Goal: Task Accomplishment & Management: Manage account settings

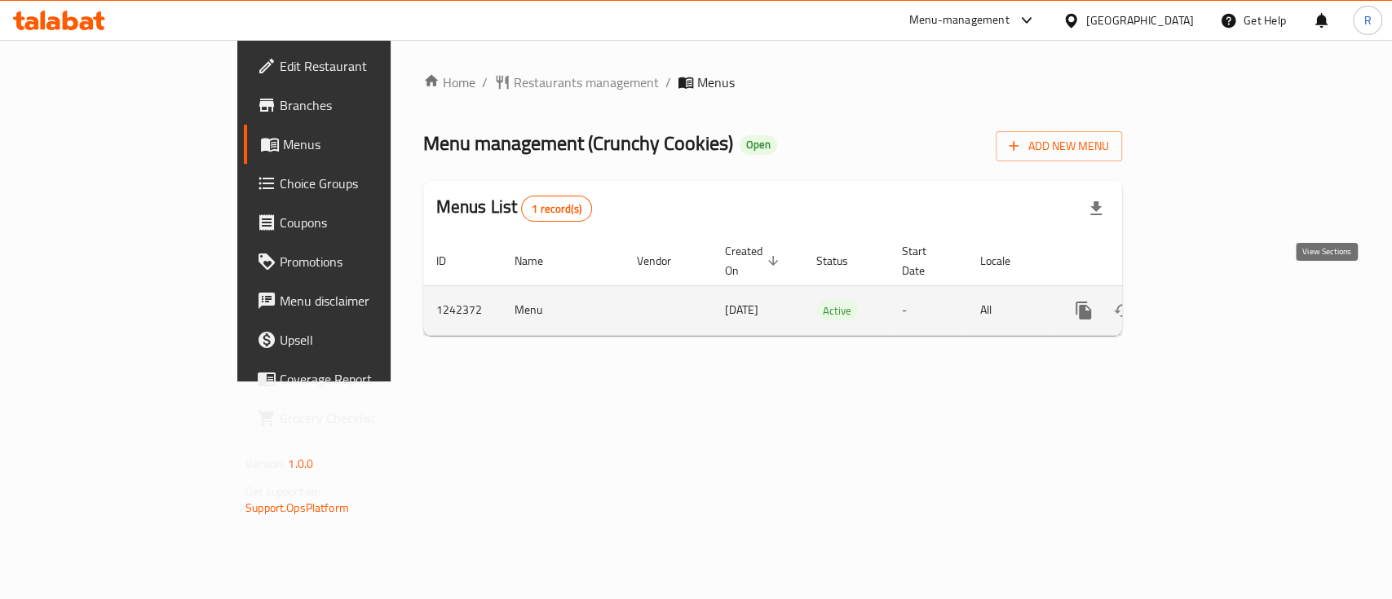
click at [1211, 301] on icon "enhanced table" at bounding box center [1201, 311] width 20 height 20
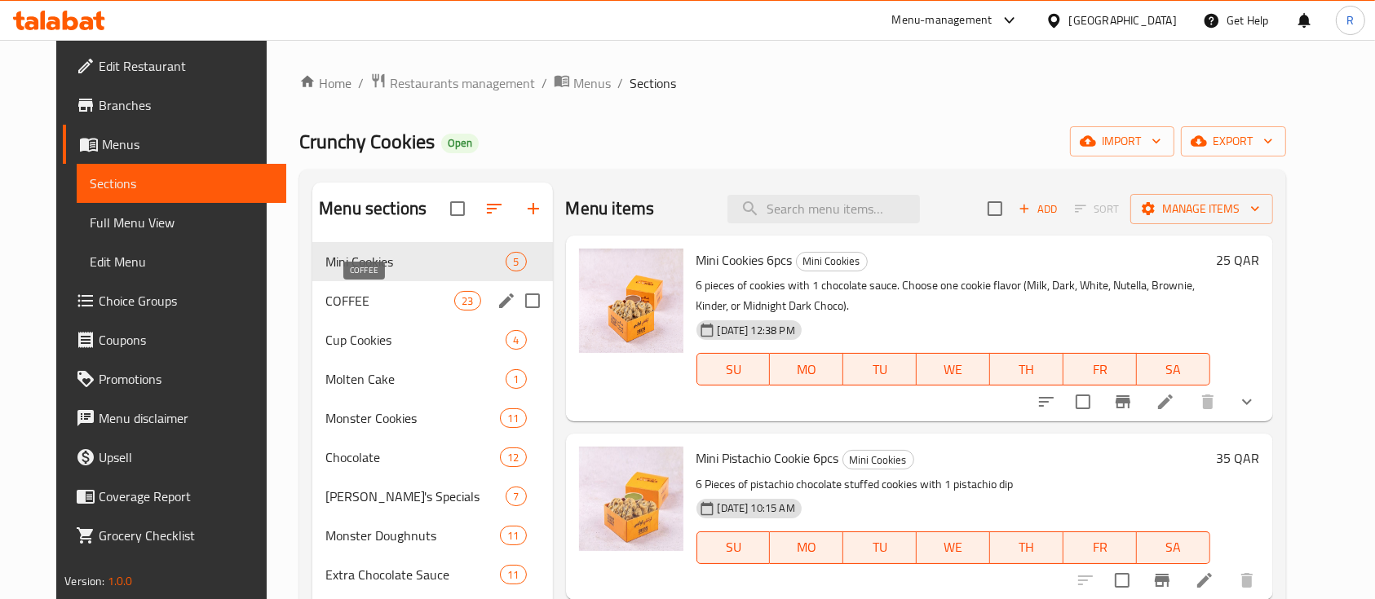
click at [344, 300] on span "COFFEE" at bounding box center [389, 301] width 129 height 20
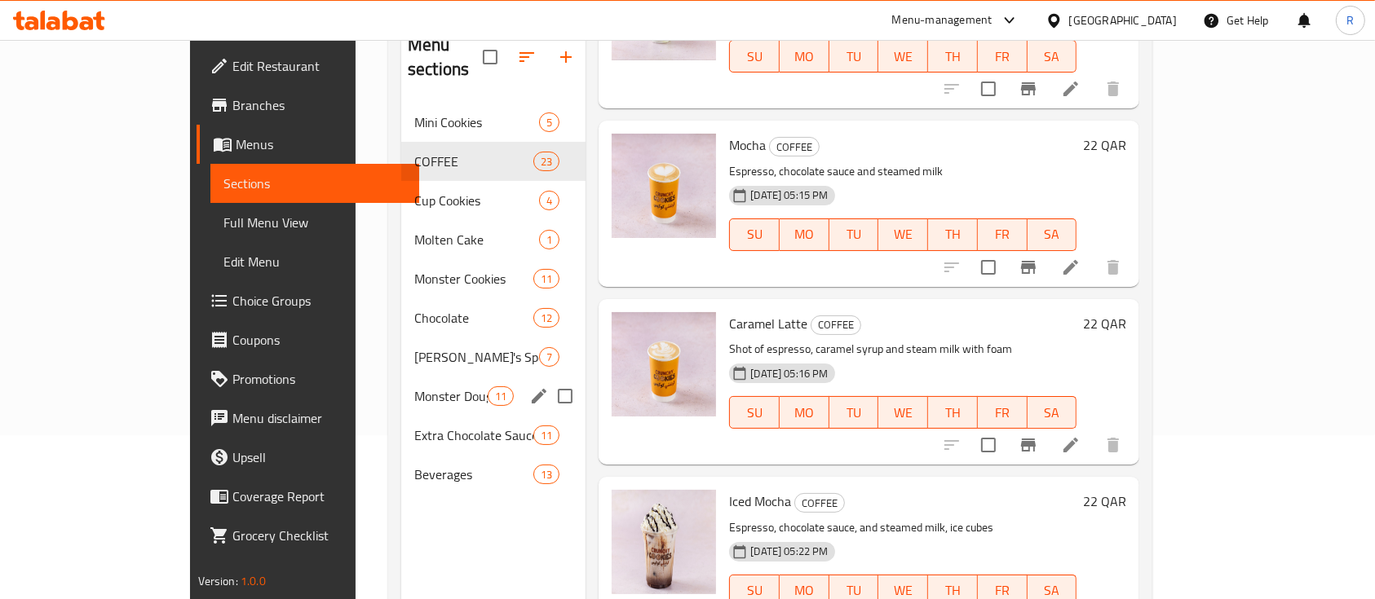
scroll to position [33, 0]
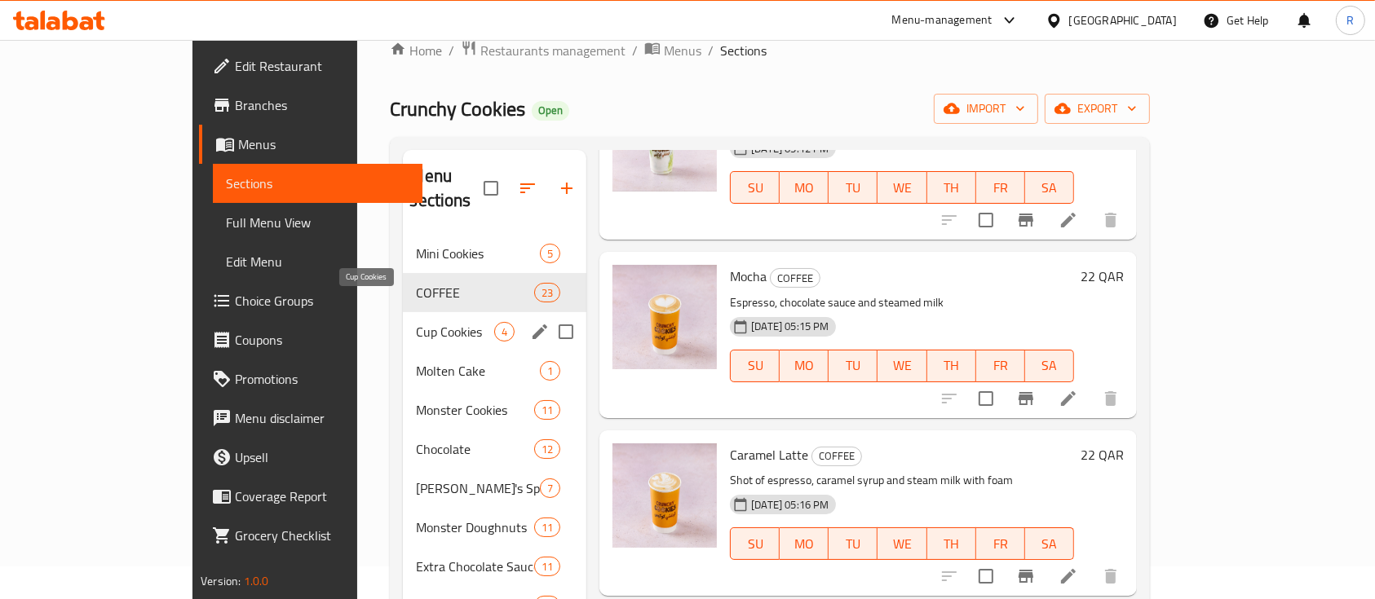
click at [416, 322] on span "Cup Cookies" at bounding box center [455, 332] width 78 height 20
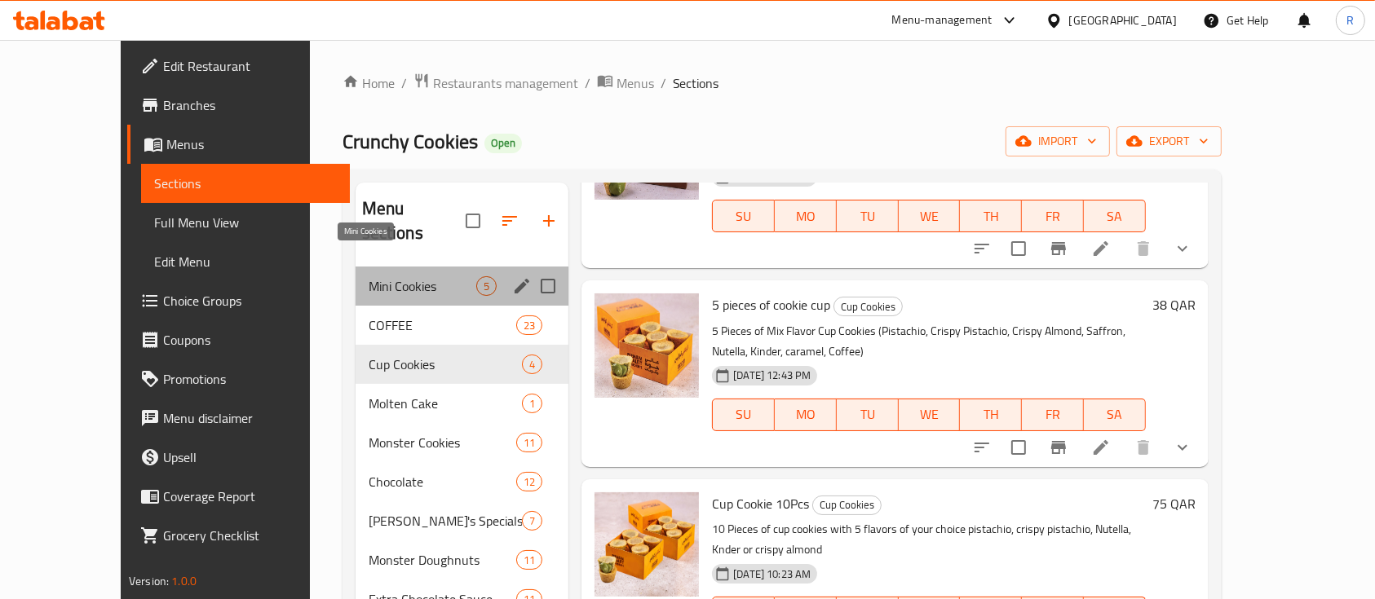
click at [369, 276] on span "Mini Cookies" at bounding box center [423, 286] width 108 height 20
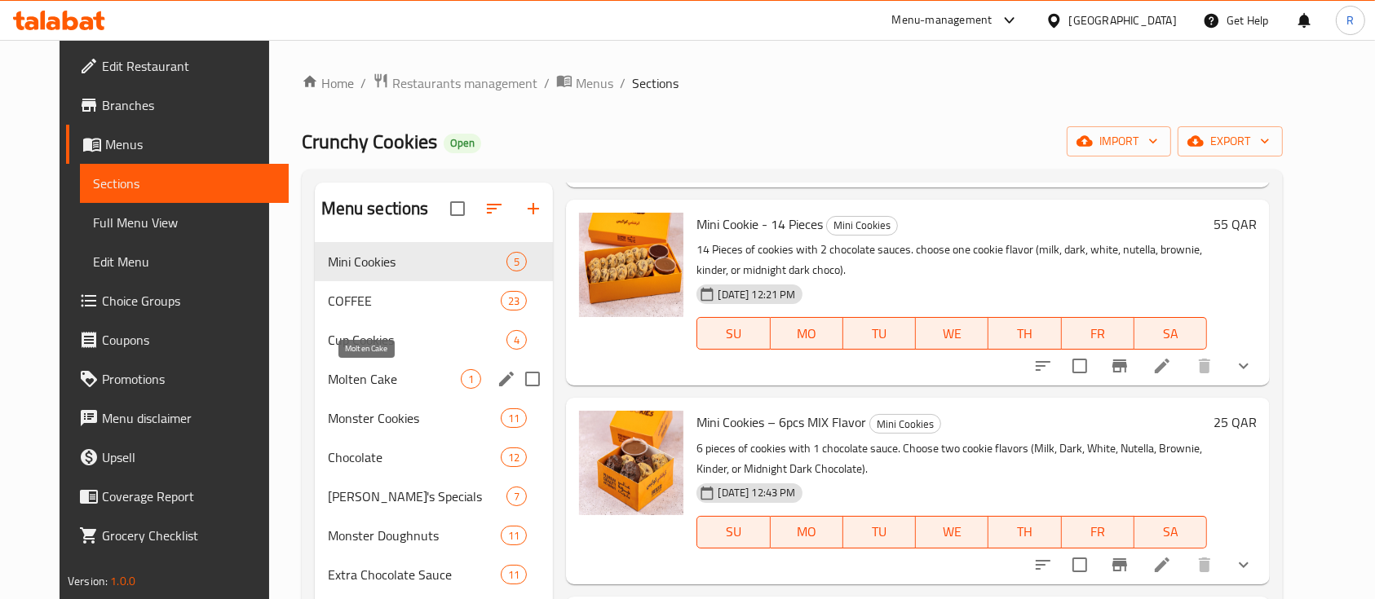
click at [369, 373] on span "Molten Cake" at bounding box center [395, 379] width 134 height 20
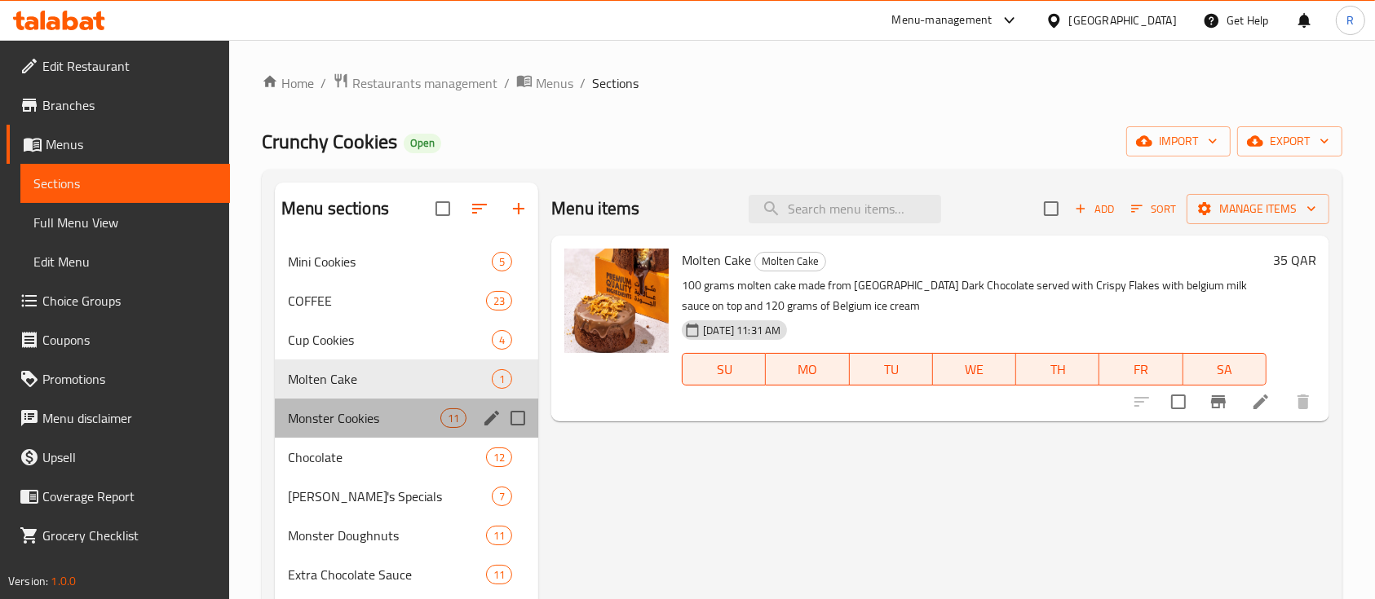
click at [356, 431] on div "Monster Cookies 11" at bounding box center [406, 418] width 263 height 39
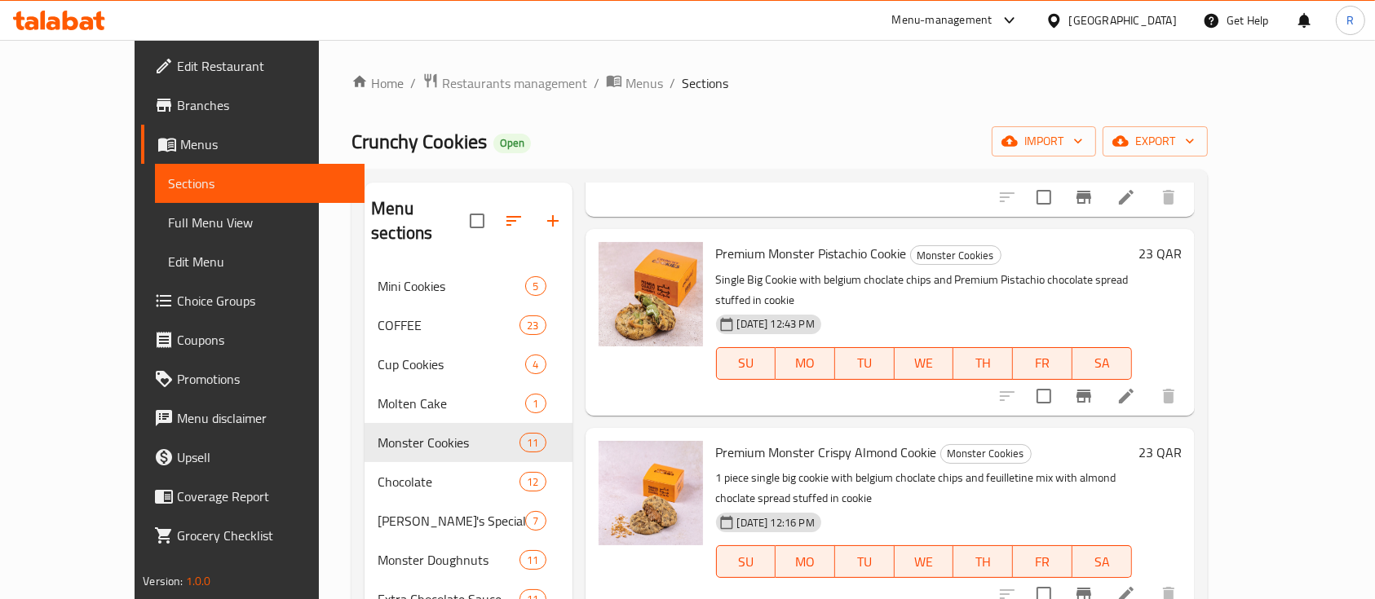
scroll to position [1328, 0]
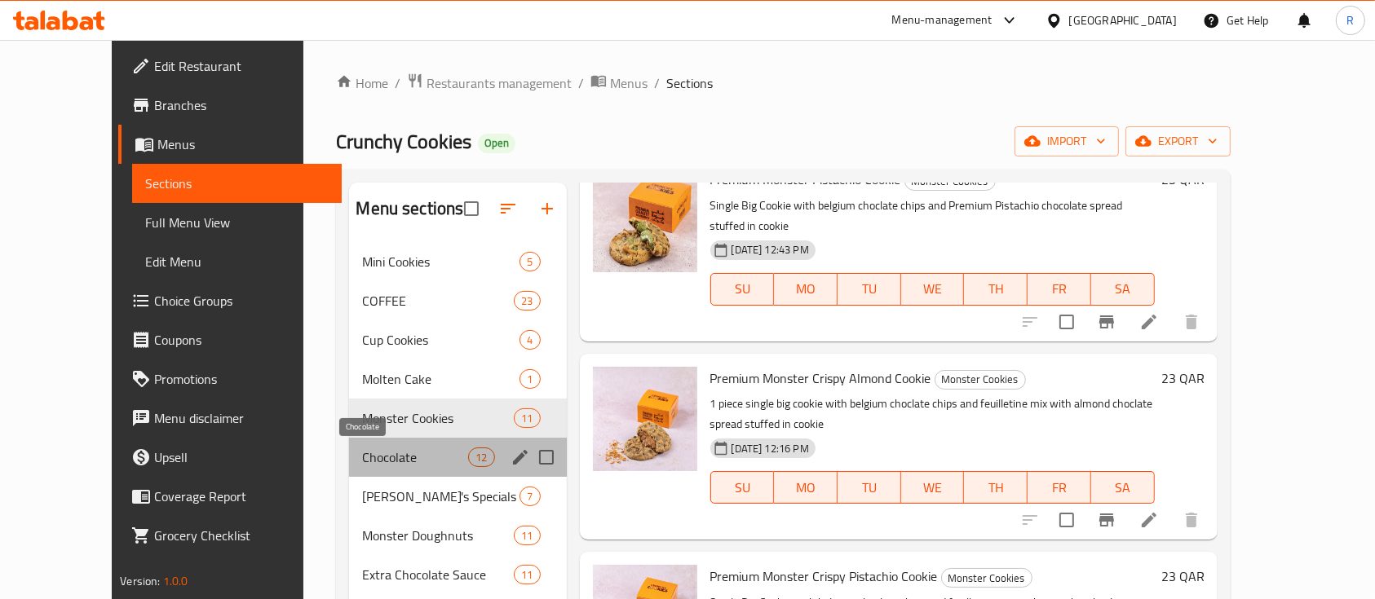
click at [362, 458] on span "Chocolate" at bounding box center [415, 458] width 106 height 20
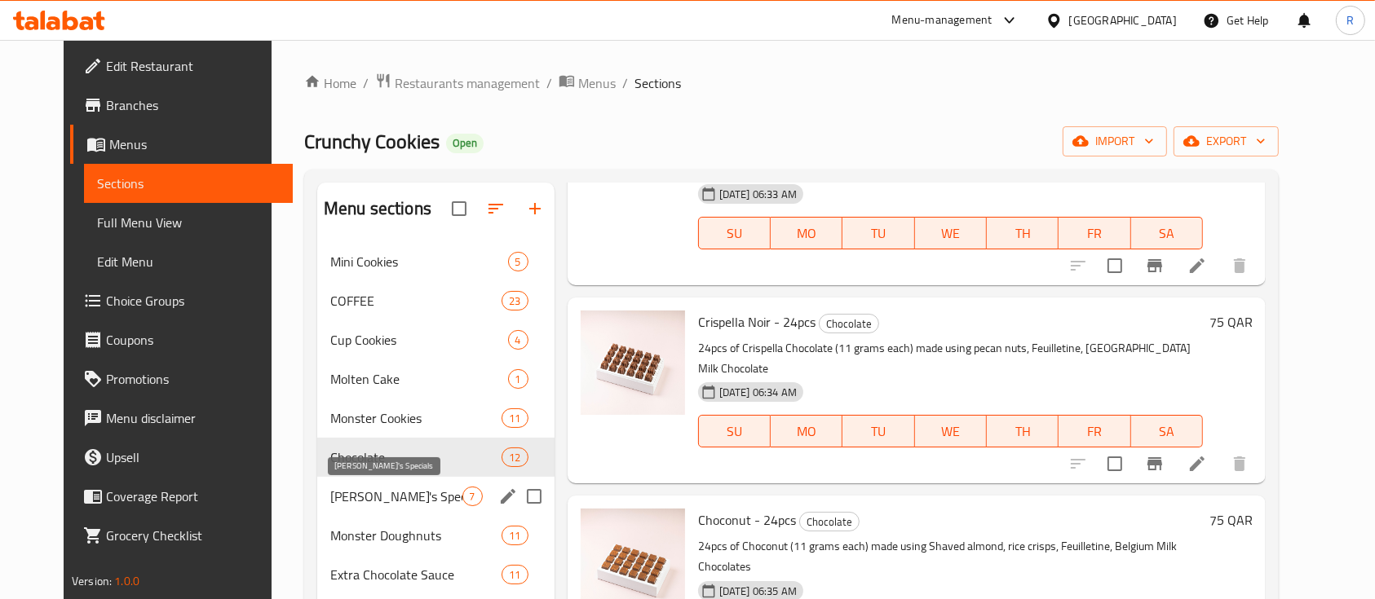
click at [344, 497] on span "[PERSON_NAME]'s Specials" at bounding box center [396, 497] width 132 height 20
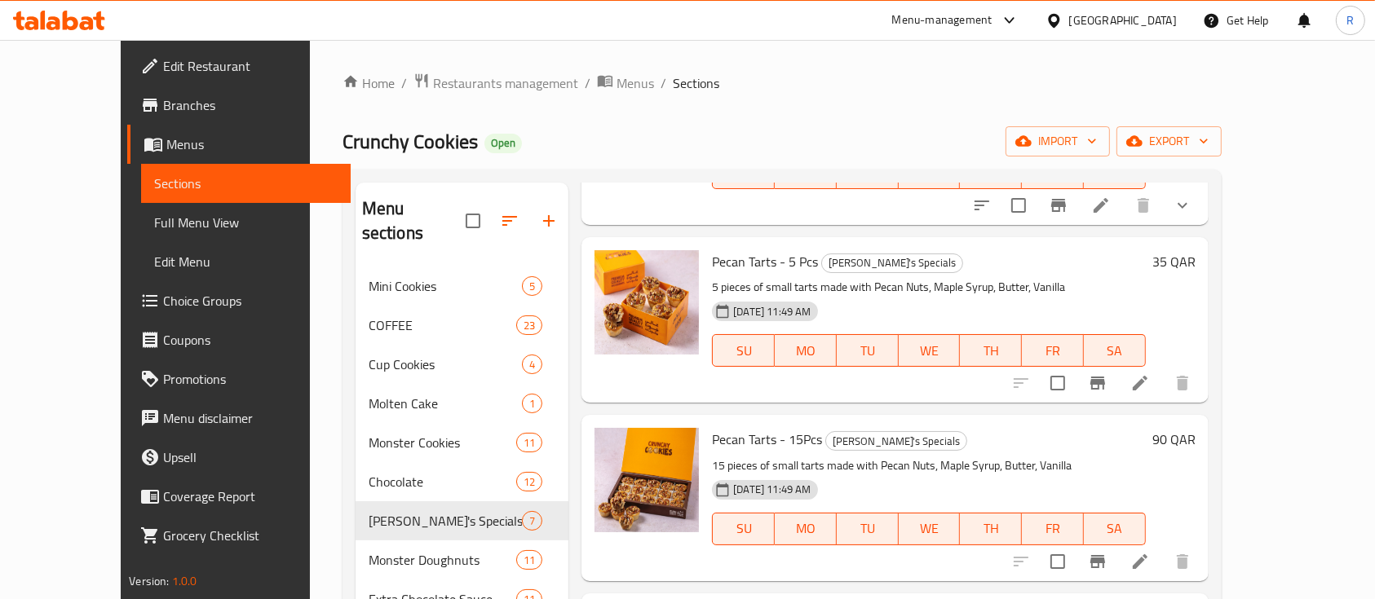
scroll to position [223, 0]
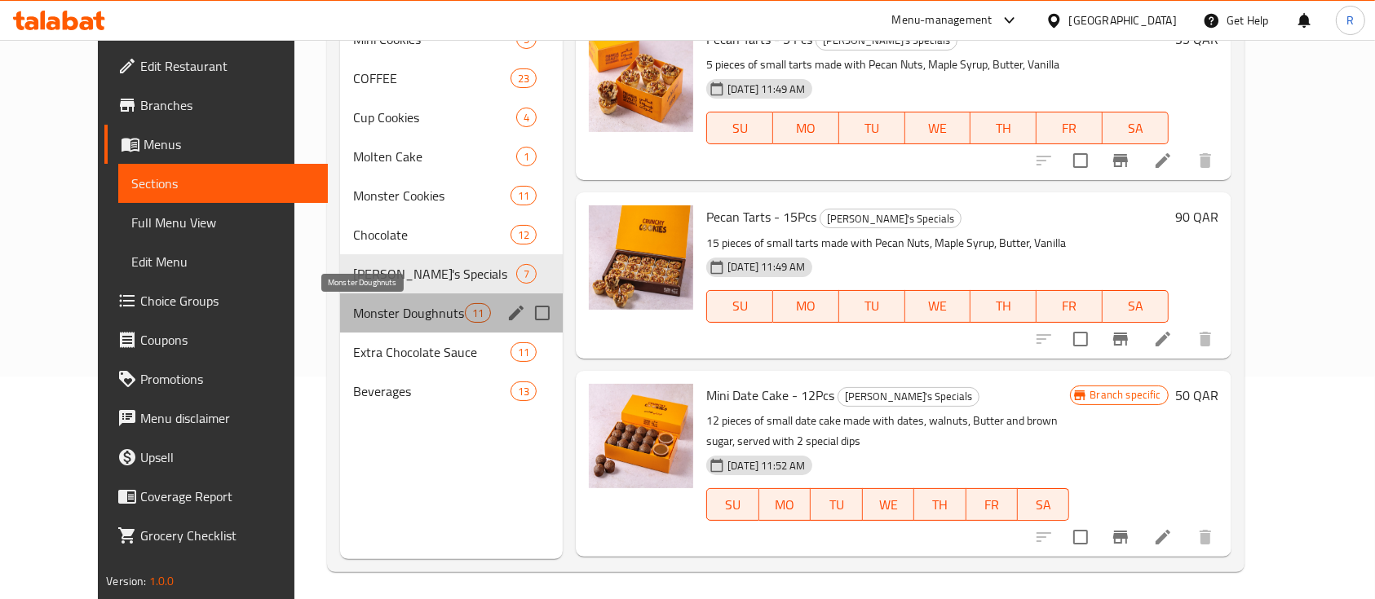
click at [353, 303] on span "Monster Doughnuts" at bounding box center [409, 313] width 112 height 20
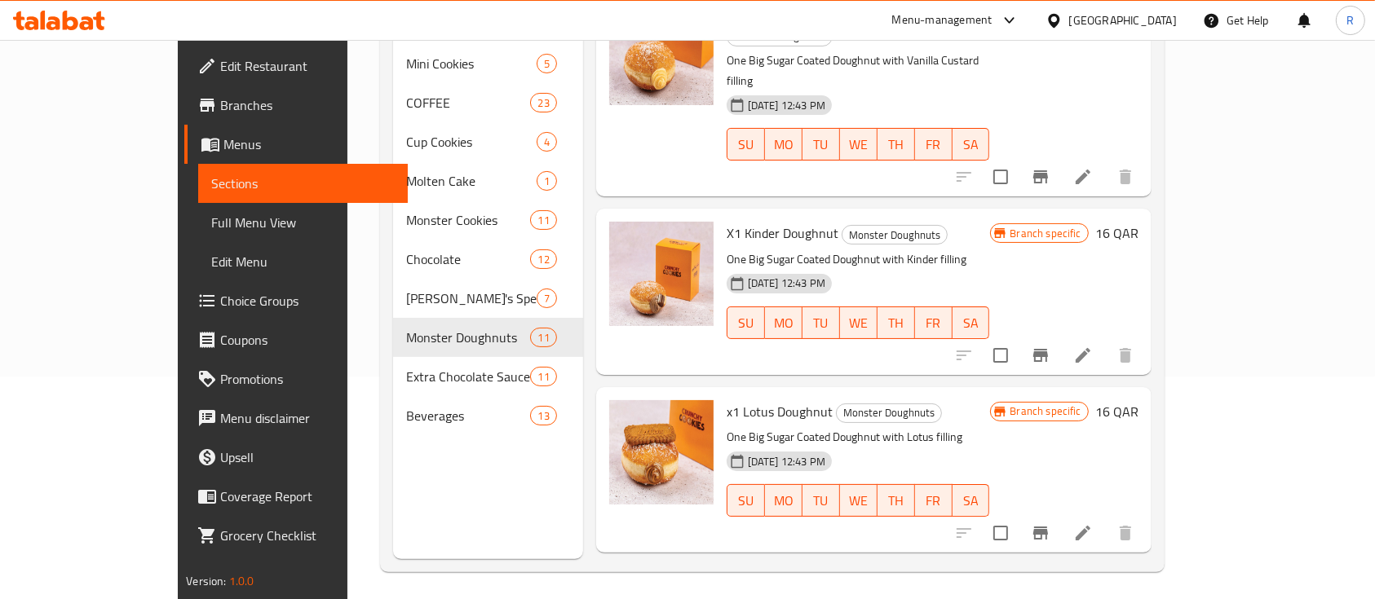
scroll to position [68, 0]
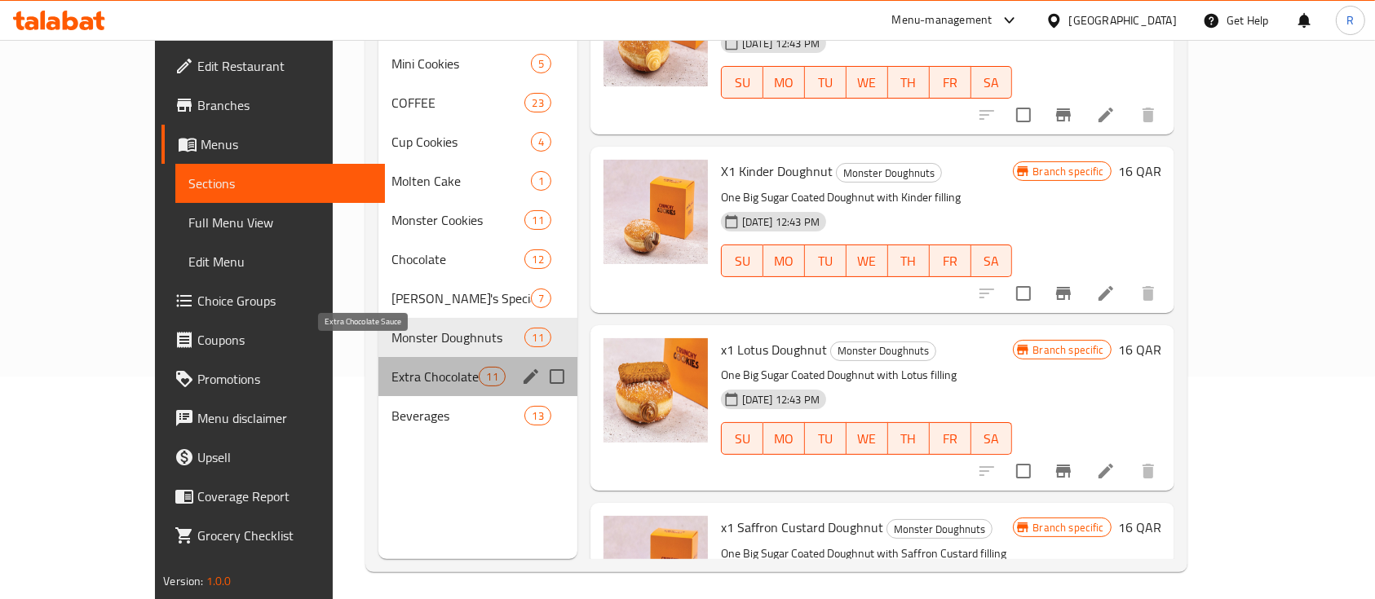
click at [391, 367] on span "Extra Chocolate Sauce" at bounding box center [435, 377] width 88 height 20
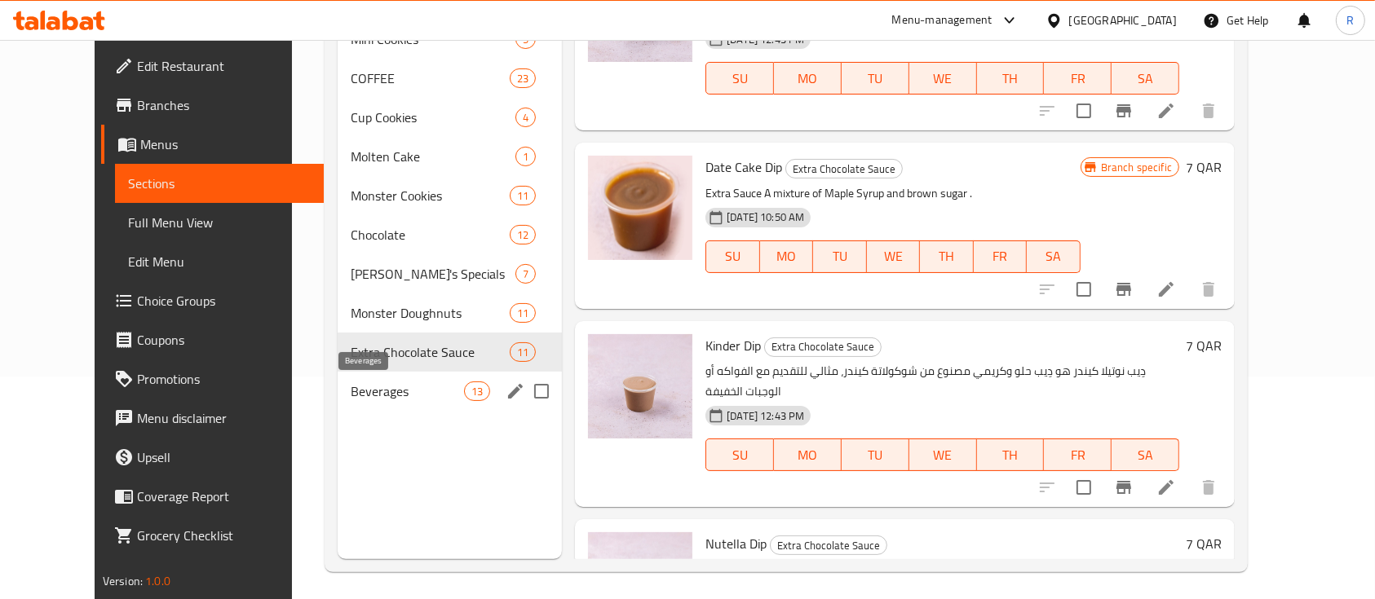
click at [351, 387] on span "Beverages" at bounding box center [407, 392] width 113 height 20
